Goal: Information Seeking & Learning: Learn about a topic

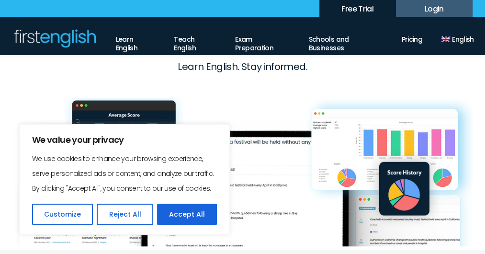
scroll to position [144, 0]
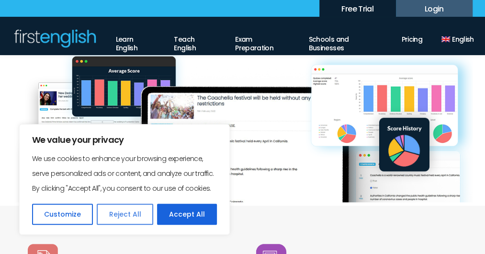
click at [122, 212] on button "Reject All" at bounding box center [125, 214] width 56 height 21
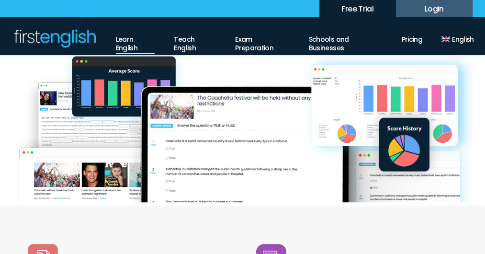
click at [125, 46] on link "Learn English" at bounding box center [135, 41] width 39 height 25
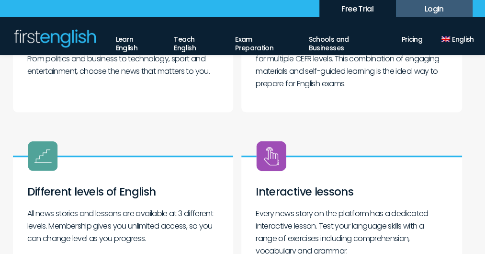
scroll to position [431, 0]
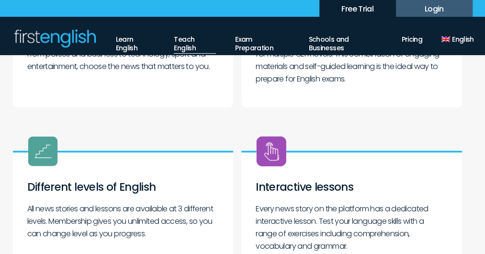
click at [184, 46] on link "Teach English" at bounding box center [195, 41] width 42 height 25
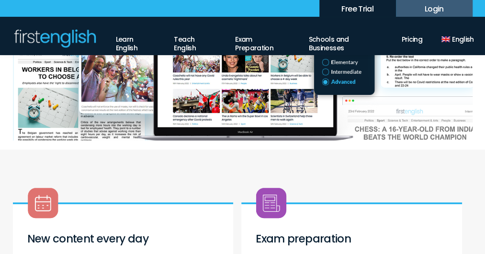
scroll to position [335, 0]
